Goal: Transaction & Acquisition: Purchase product/service

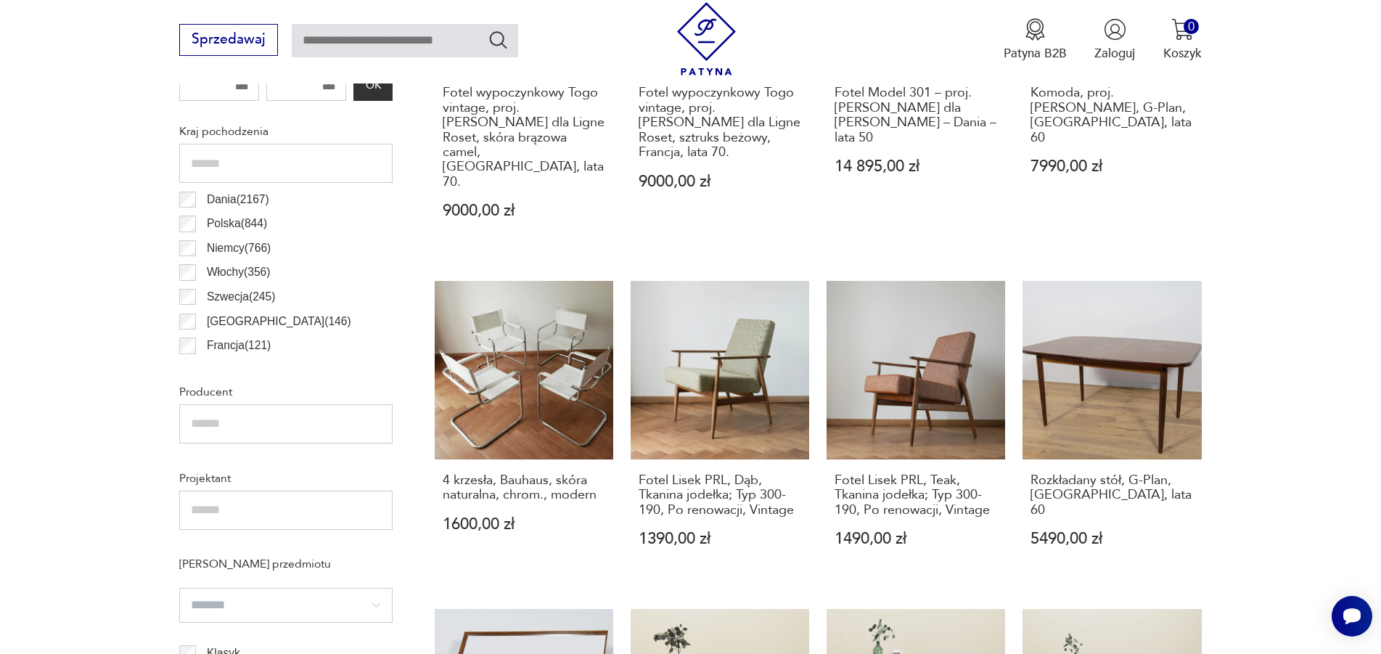
click at [168, 354] on section "Filtruj produkty Cena MIN MAX OK Promocja Datowanie OK Kraj pochodzenia Dania (…" at bounding box center [690, 642] width 1381 height 1604
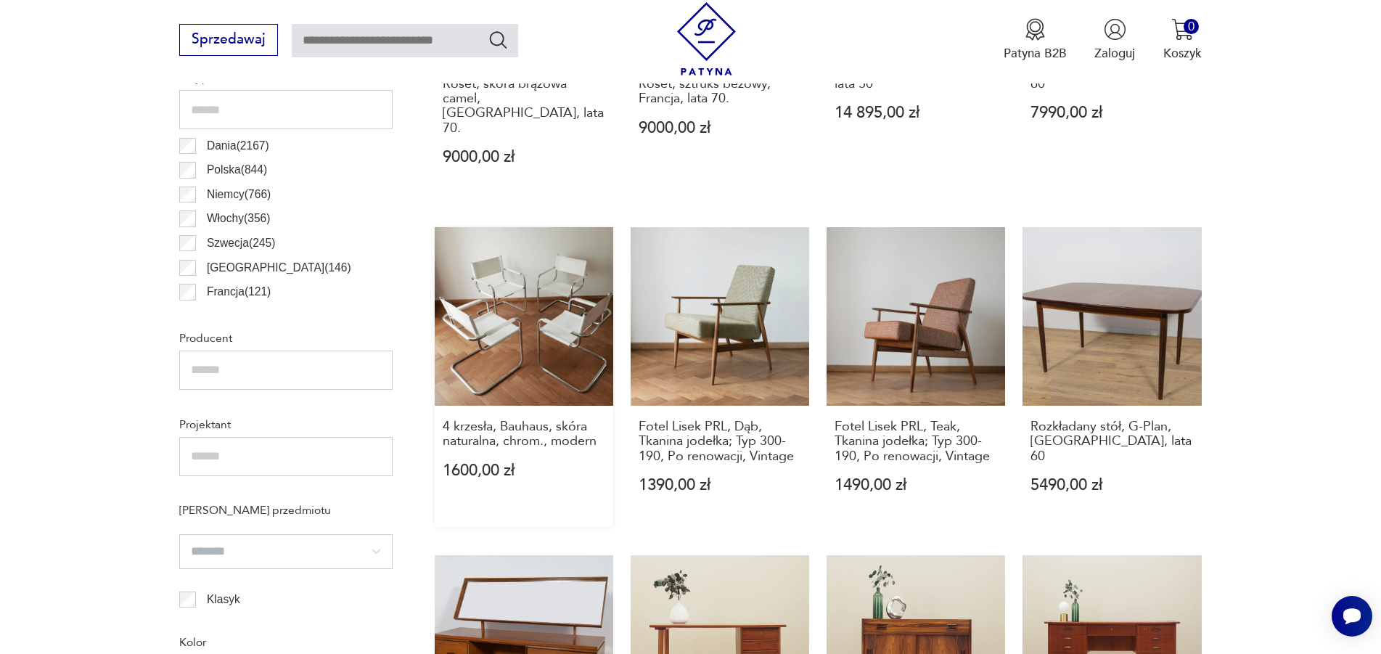
click at [525, 322] on link "4 krzesła, Bauhaus, skóra naturalna, chrom., modern 1600,00 zł" at bounding box center [524, 377] width 179 height 301
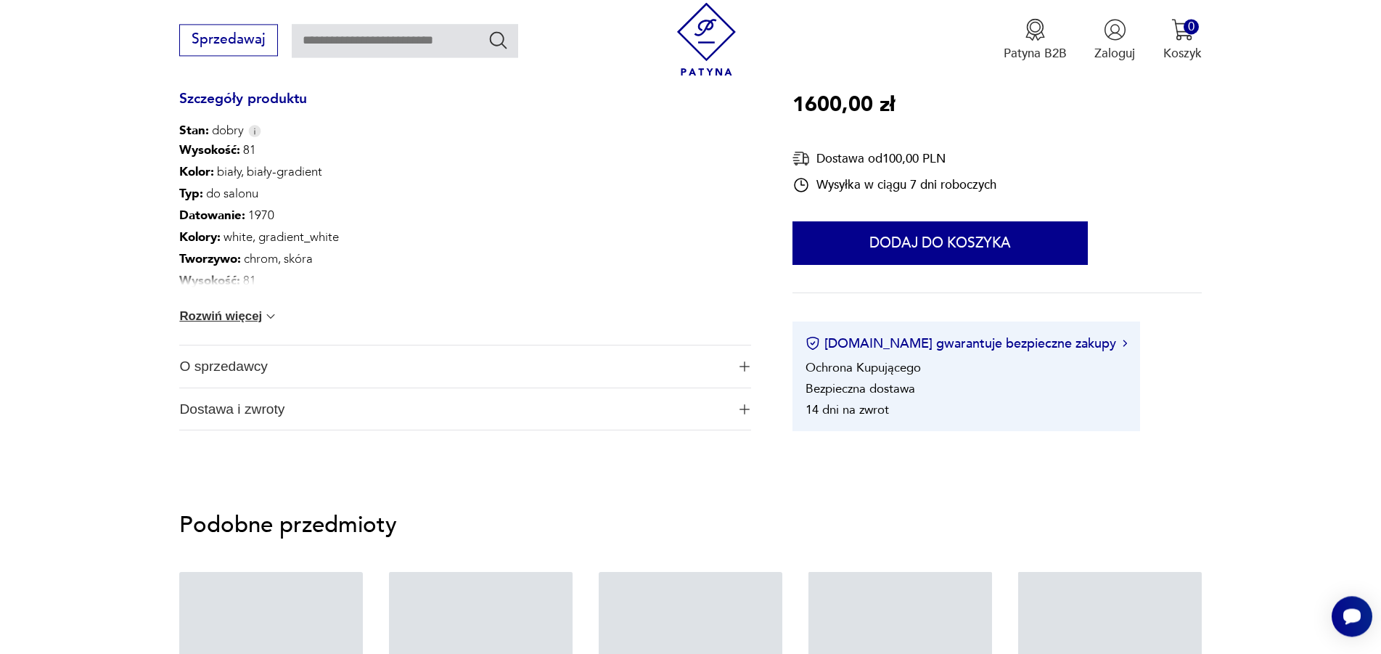
scroll to position [814, 0]
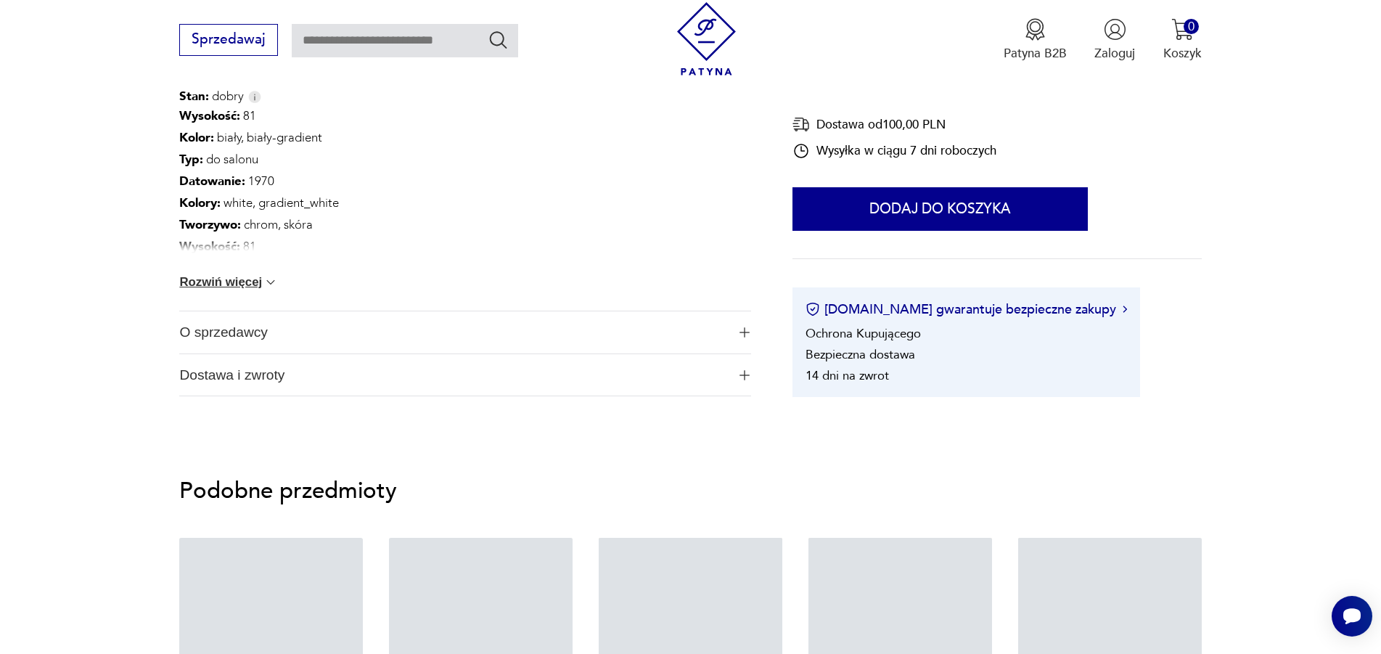
click at [235, 341] on span "O sprzedawcy" at bounding box center [452, 332] width 547 height 42
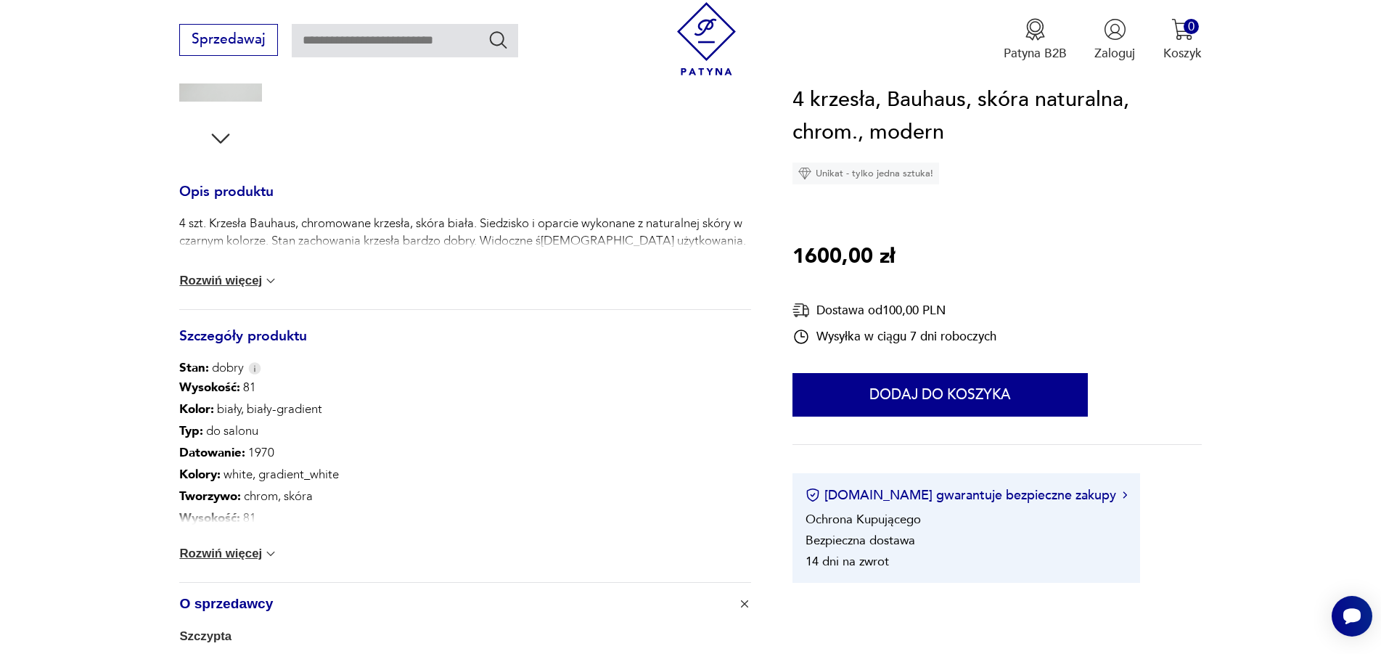
scroll to position [0, 0]
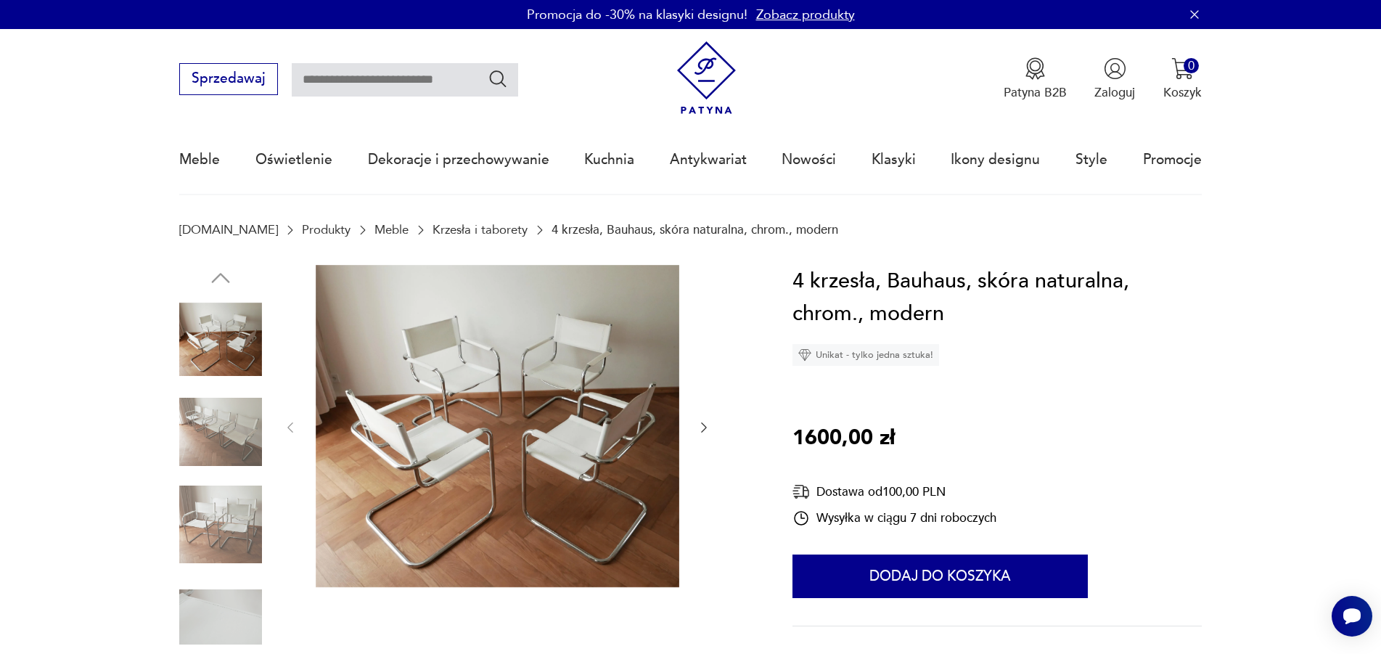
click at [523, 380] on img at bounding box center [498, 426] width 364 height 323
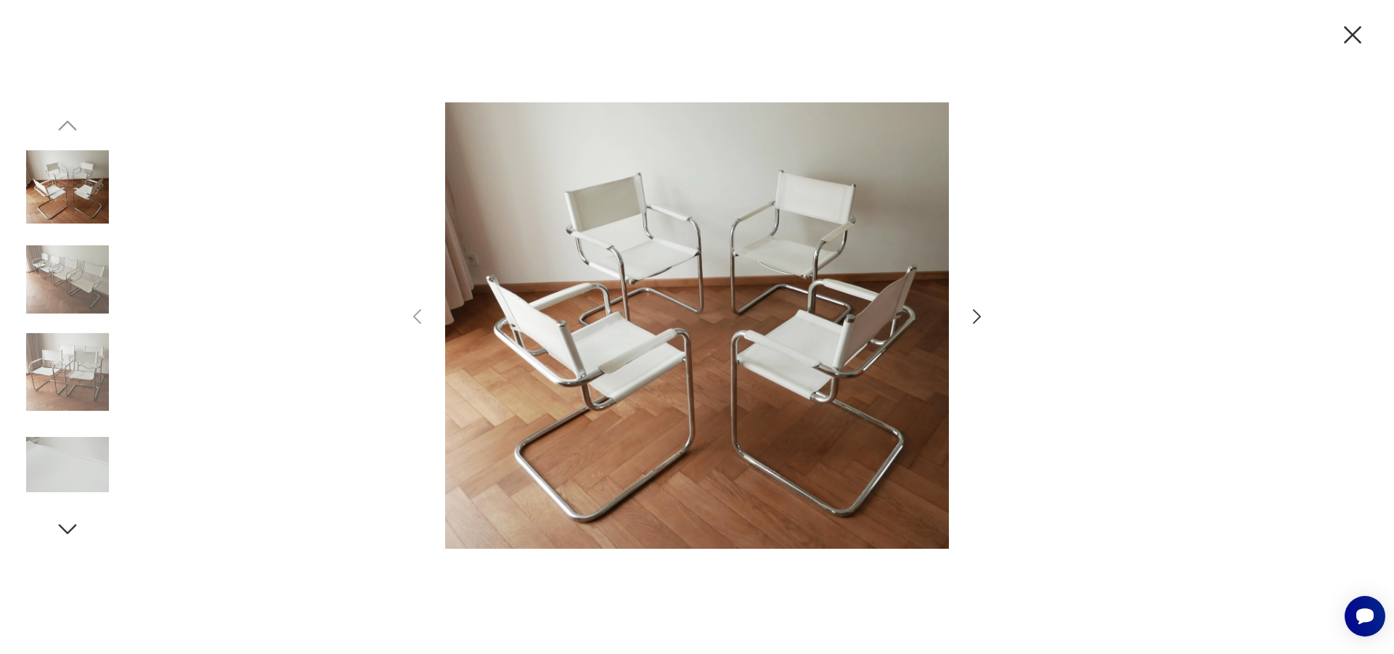
click at [80, 279] on img at bounding box center [67, 279] width 83 height 83
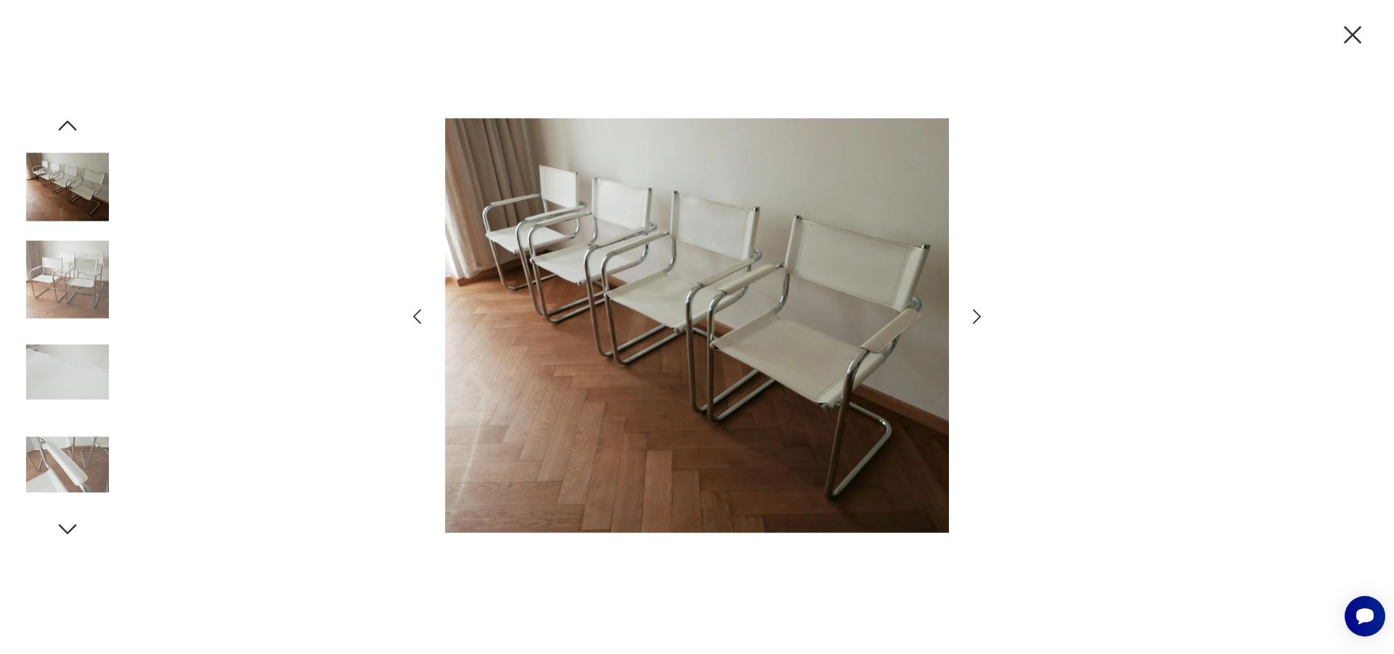
click at [64, 363] on img at bounding box center [67, 372] width 83 height 83
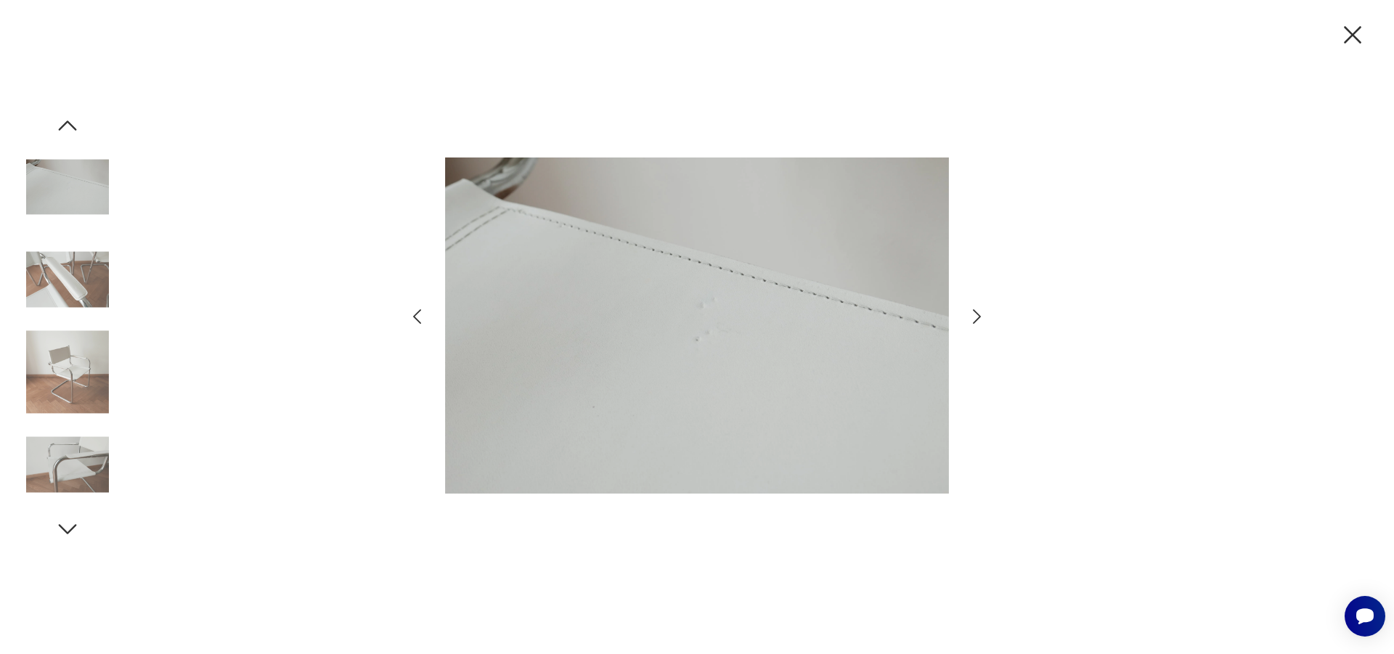
click at [60, 455] on img at bounding box center [67, 464] width 83 height 83
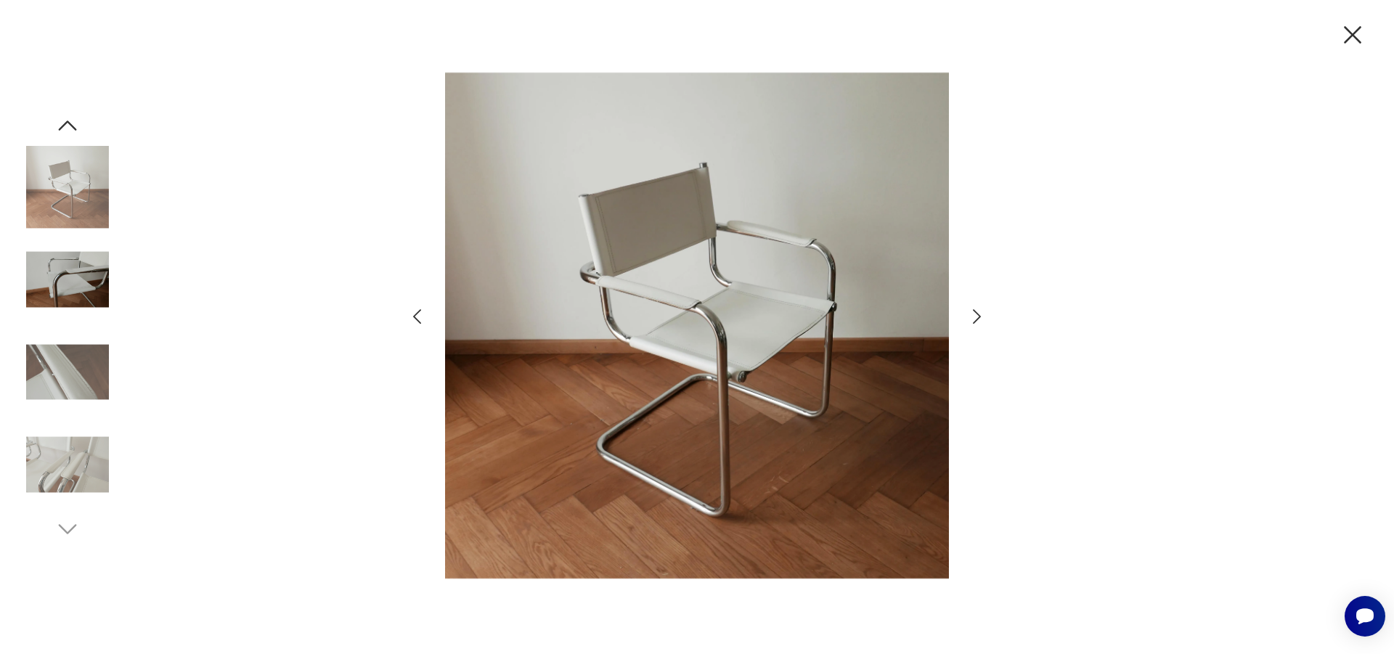
click at [72, 480] on img at bounding box center [67, 464] width 83 height 83
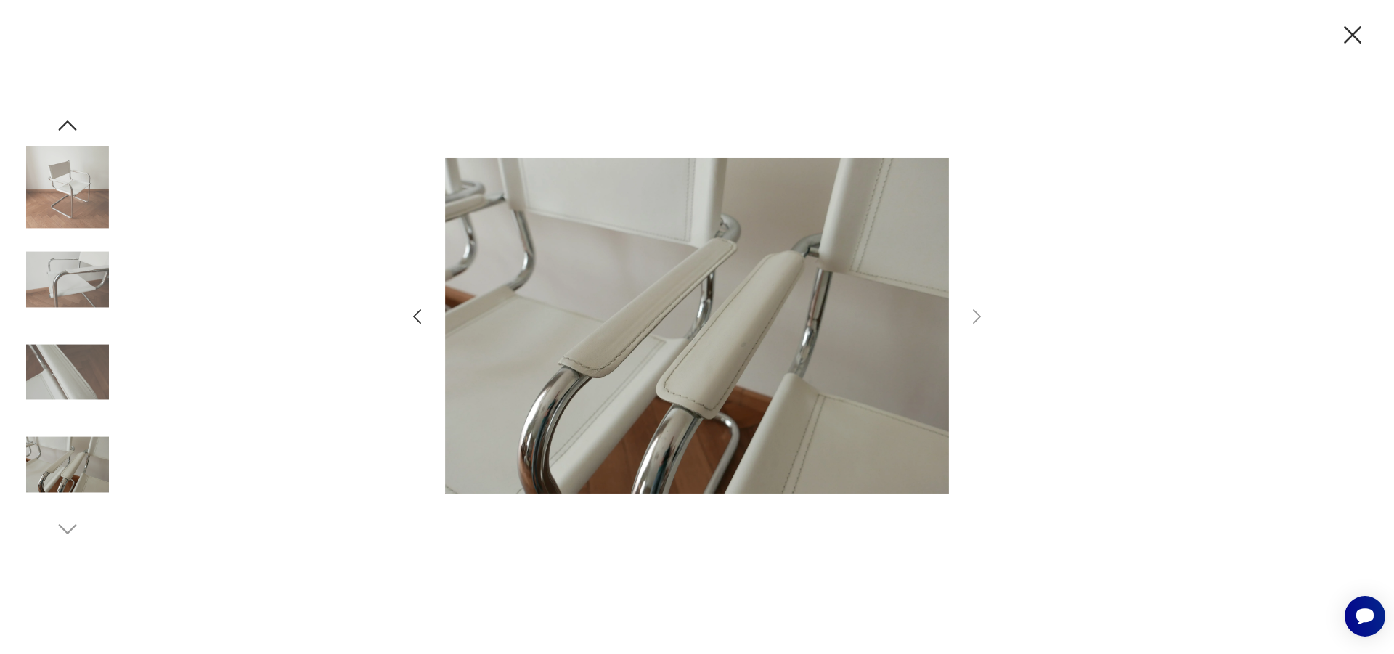
click at [1347, 36] on icon "button" at bounding box center [1352, 35] width 30 height 30
